Goal: Task Accomplishment & Management: Manage account settings

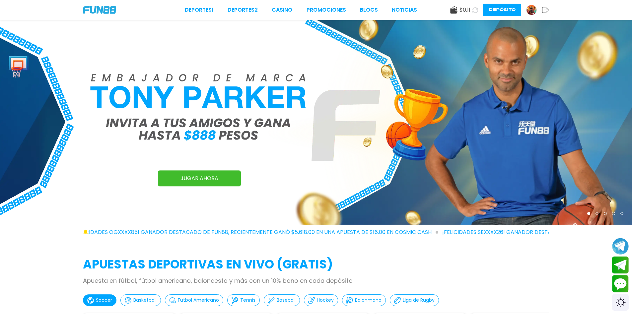
click at [536, 13] on div at bounding box center [531, 10] width 11 height 11
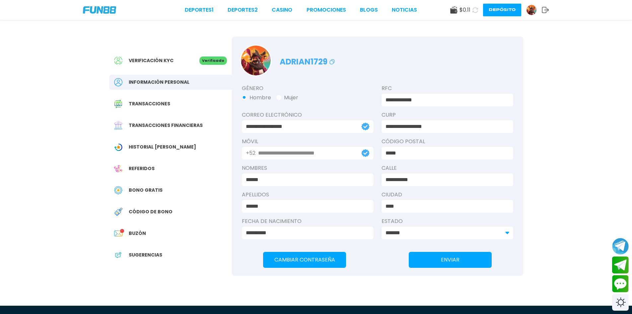
click at [154, 98] on div "Transacciones" at bounding box center [170, 103] width 123 height 15
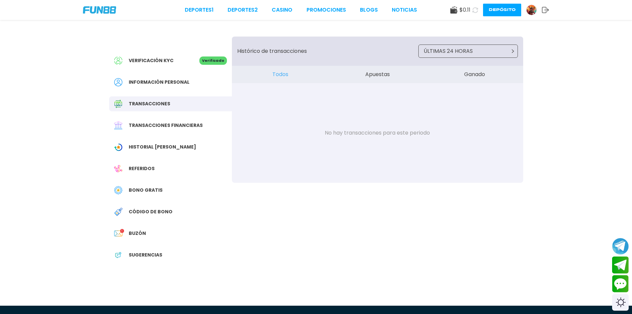
click at [167, 124] on span "Transacciones financieras" at bounding box center [166, 125] width 74 height 7
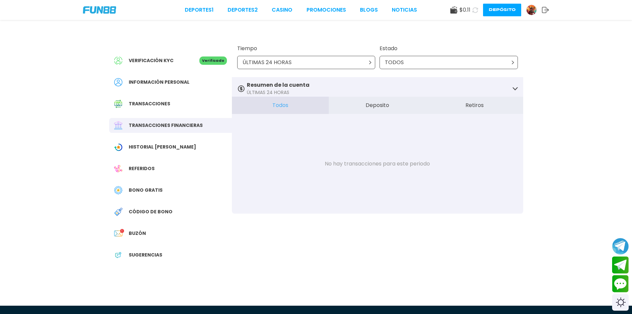
click at [427, 65] on div "TODOS" at bounding box center [449, 62] width 138 height 13
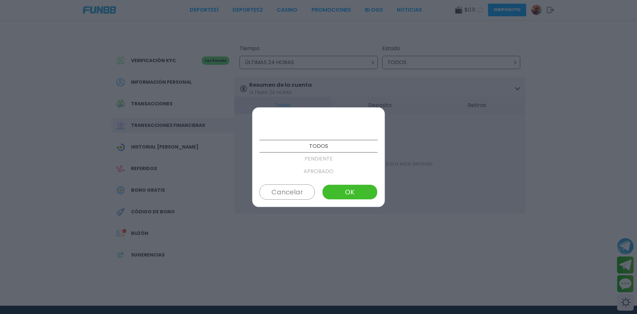
click at [344, 66] on div at bounding box center [318, 157] width 637 height 314
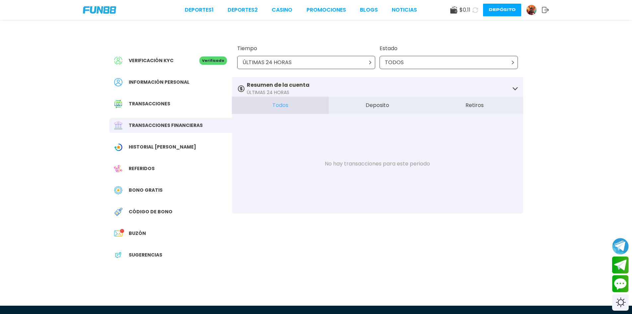
click at [344, 66] on div "ÚLTIMAS 24 HORAS" at bounding box center [306, 62] width 138 height 13
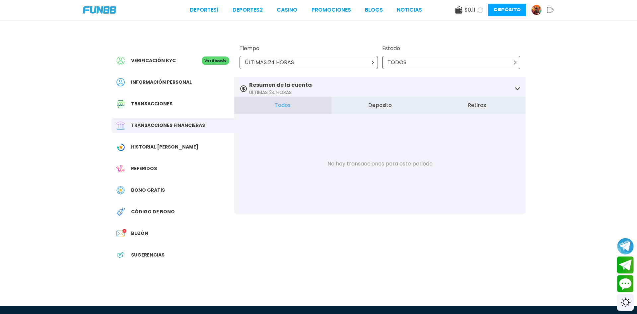
click at [349, 62] on div "ÚLTIMAS 24 HORAS" at bounding box center [309, 62] width 138 height 13
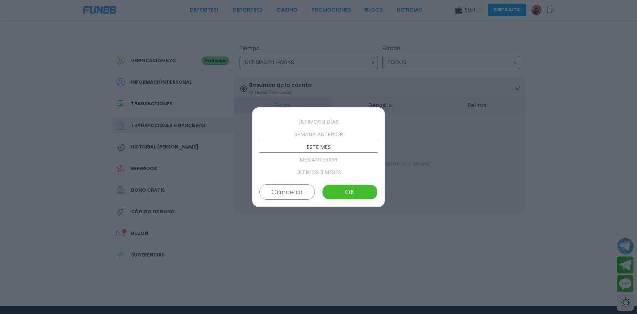
scroll to position [38, 0]
click at [322, 145] on p "ESTE MES" at bounding box center [319, 146] width 118 height 13
click at [337, 155] on p "MES ANTERIOR" at bounding box center [319, 158] width 118 height 13
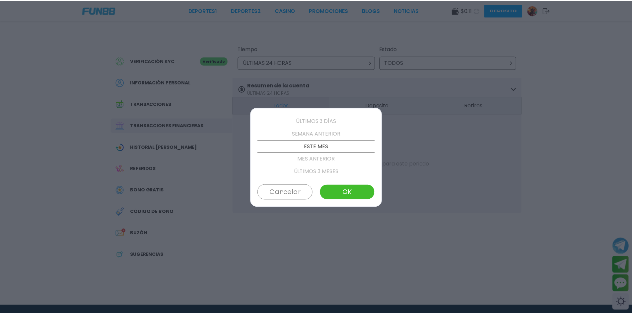
scroll to position [50, 0]
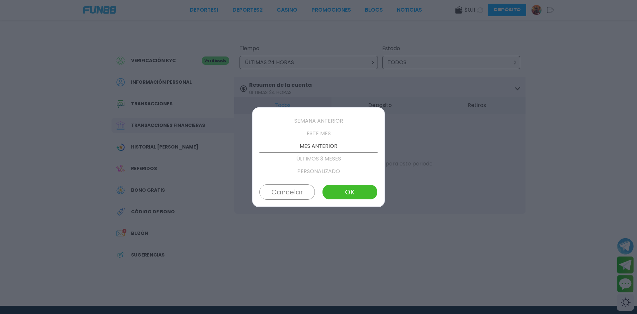
drag, startPoint x: 340, startPoint y: 182, endPoint x: 349, endPoint y: 197, distance: 17.4
click at [341, 184] on div "ÚLTIMAS 24 HORAS ÚLTIMOS 3 DÍAS SEMANA ANTERIOR ESTE MES MES ANTERIOR ÚLTIMOS 3…" at bounding box center [318, 157] width 133 height 100
click at [349, 194] on button "OK" at bounding box center [349, 191] width 55 height 15
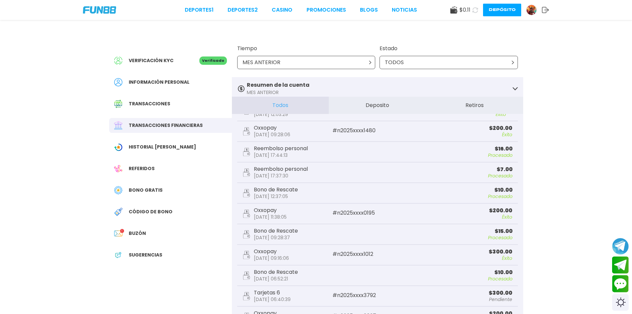
scroll to position [0, 0]
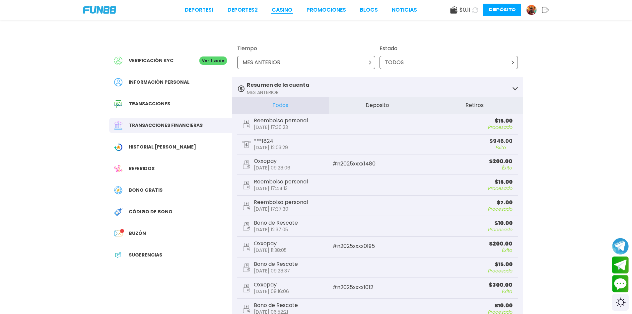
click at [290, 10] on link "CASINO" at bounding box center [282, 10] width 21 height 8
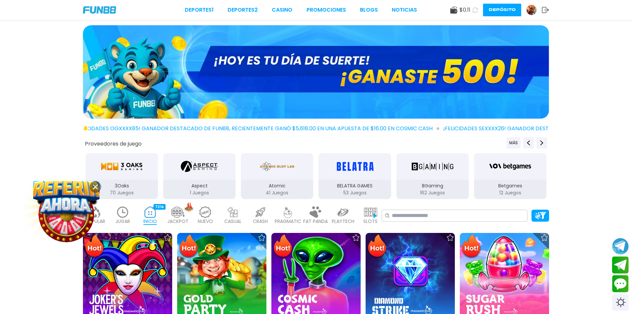
click at [375, 65] on img at bounding box center [316, 71] width 466 height 93
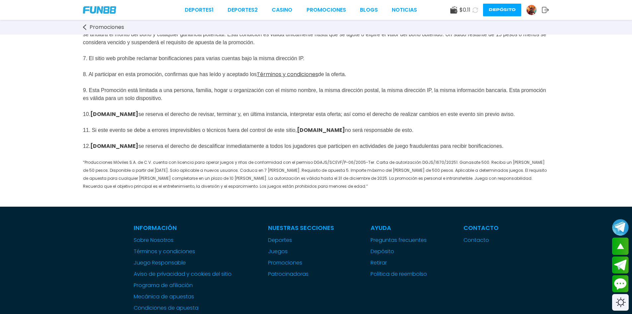
scroll to position [398, 0]
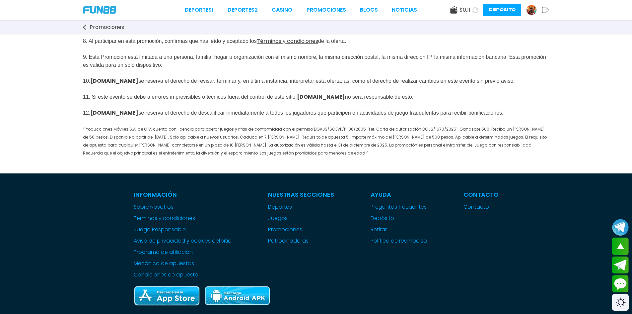
click at [536, 7] on div at bounding box center [531, 10] width 11 height 11
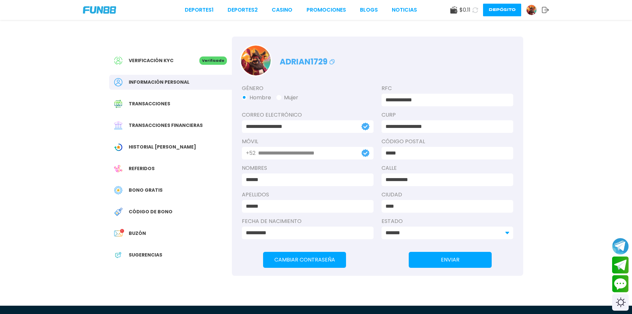
click at [131, 229] on div "Buzón 1" at bounding box center [170, 233] width 123 height 15
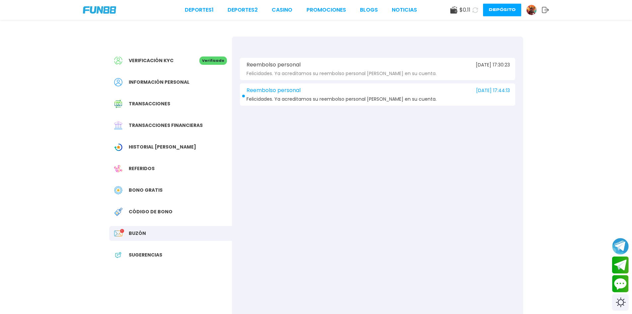
click at [149, 187] on span "Bono Gratis" at bounding box center [146, 190] width 34 height 7
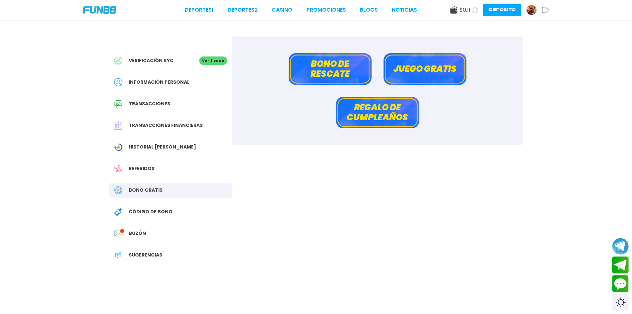
click at [158, 62] on span "Verificación KYC" at bounding box center [151, 60] width 45 height 7
click at [272, 8] on div "Deportes 1 Deportes 2 CASINO Promociones BLOGS NOTICIAS" at bounding box center [301, 10] width 232 height 8
click at [292, 11] on link "CASINO" at bounding box center [282, 10] width 21 height 8
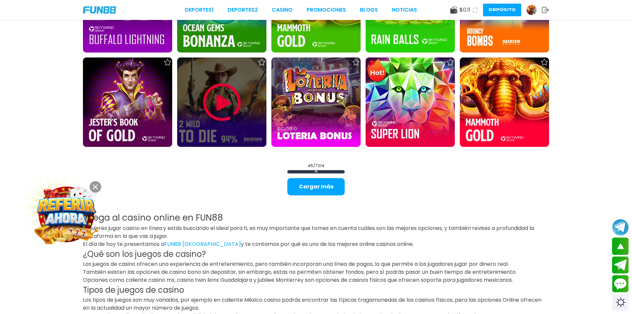
scroll to position [962, 0]
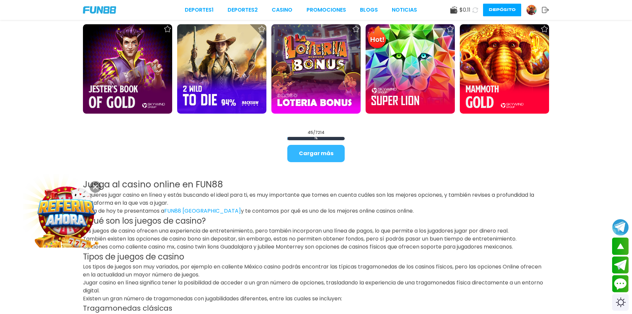
click at [319, 158] on button "Cargar más" at bounding box center [315, 153] width 57 height 17
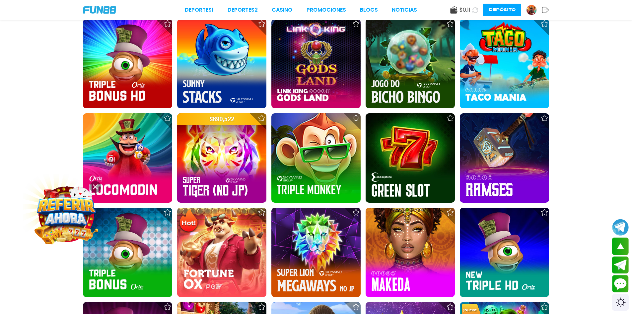
scroll to position [1161, 0]
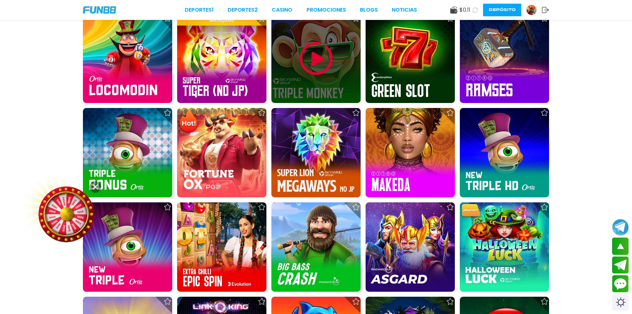
click at [310, 61] on img at bounding box center [316, 58] width 40 height 40
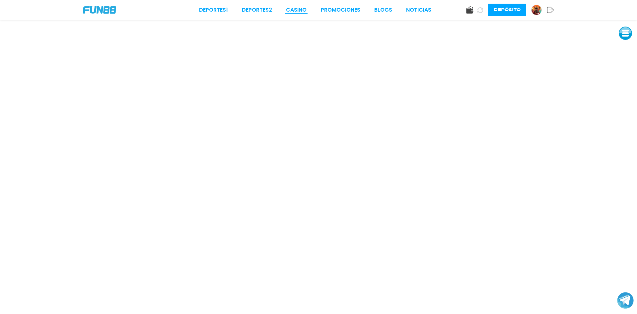
click at [296, 8] on link "CASINO" at bounding box center [296, 10] width 21 height 8
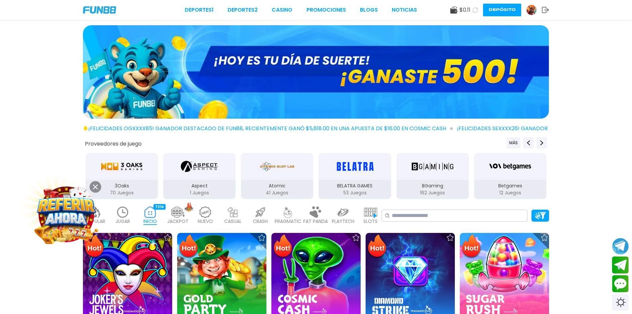
click at [44, 199] on img at bounding box center [67, 214] width 60 height 60
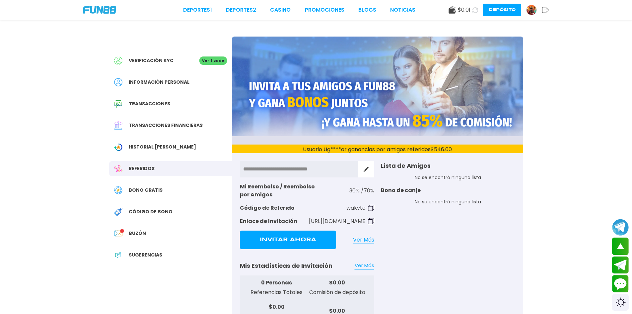
click at [532, 6] on img at bounding box center [532, 10] width 10 height 10
